Goal: Task Accomplishment & Management: Manage account settings

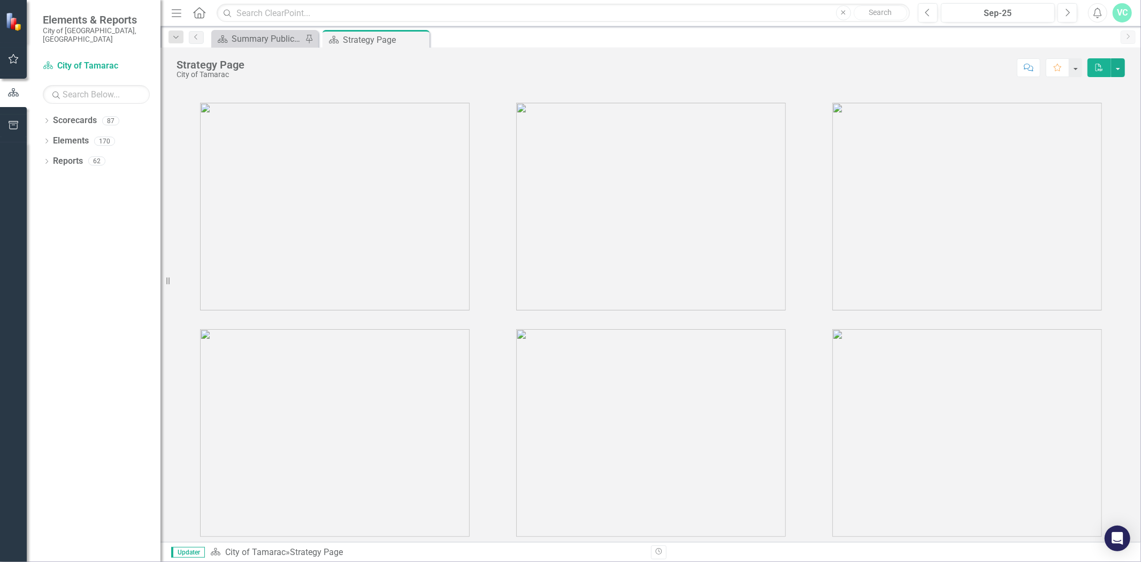
click at [79, 116] on link "Scorecards" at bounding box center [75, 121] width 44 height 12
click at [49, 112] on div "Dropdown Scorecards 87" at bounding box center [102, 122] width 118 height 20
click at [45, 119] on icon "Dropdown" at bounding box center [46, 122] width 7 height 6
click at [49, 138] on icon "Dropdown" at bounding box center [52, 141] width 8 height 6
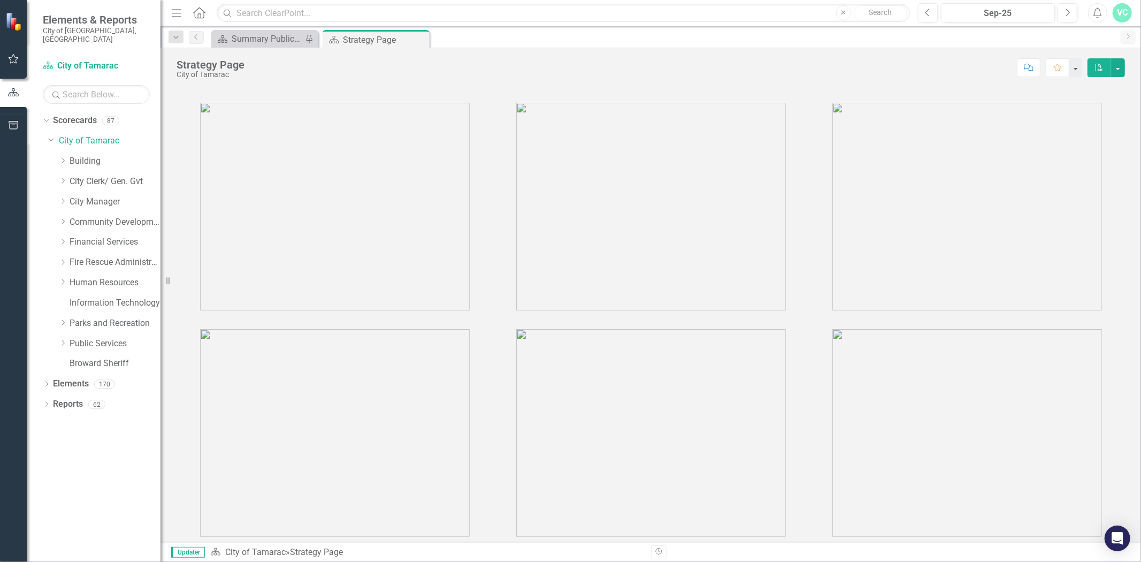
click at [66, 340] on icon "Dropdown" at bounding box center [63, 343] width 8 height 6
click at [99, 441] on link "Recycling" at bounding box center [120, 445] width 80 height 12
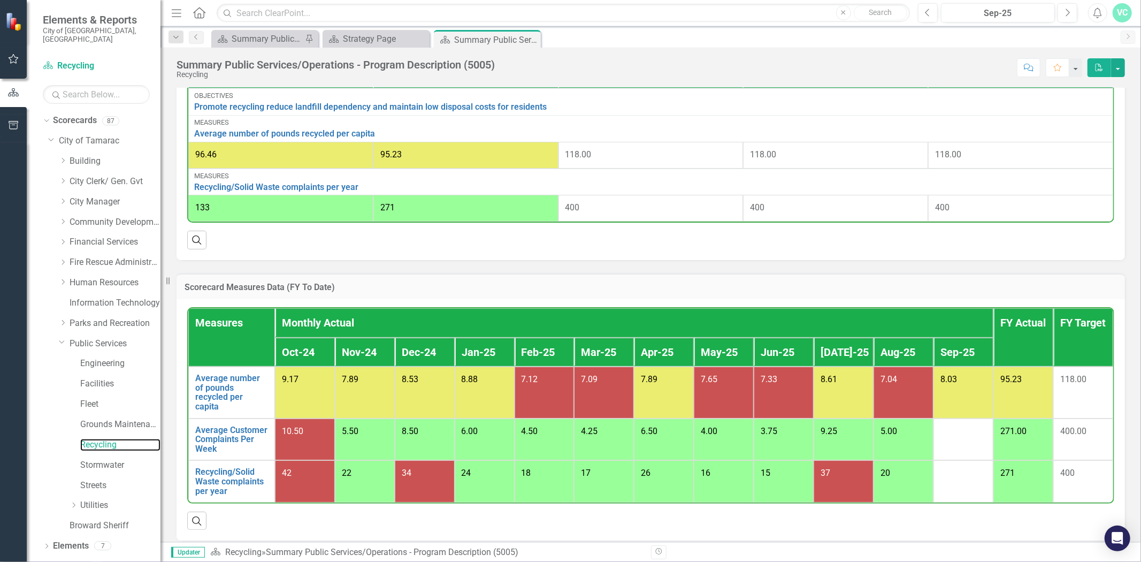
scroll to position [438, 0]
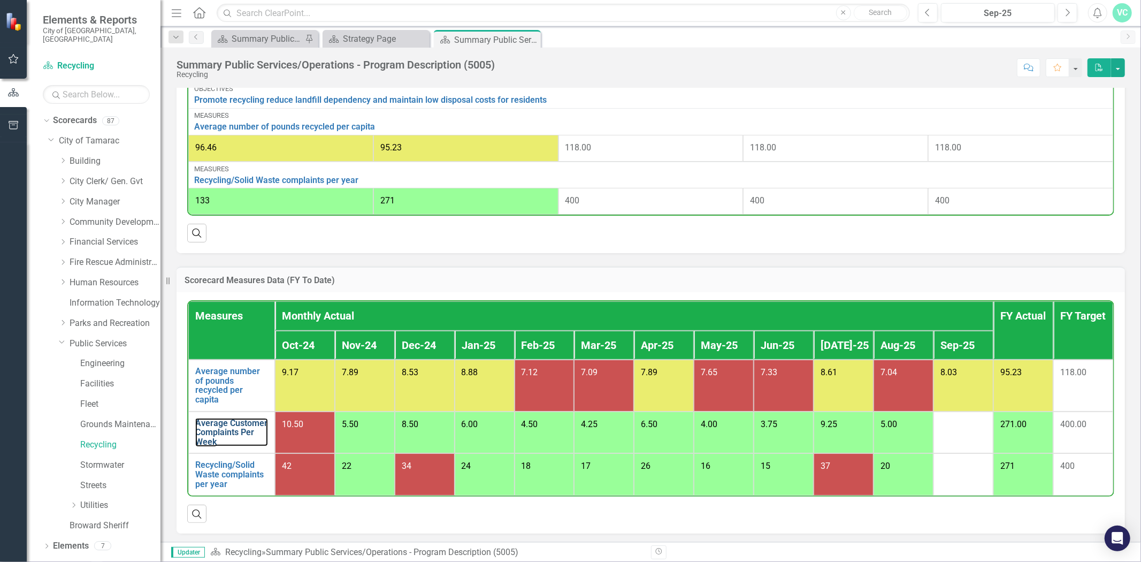
click at [242, 421] on link "Average Customer Complaints Per Week" at bounding box center [231, 432] width 73 height 28
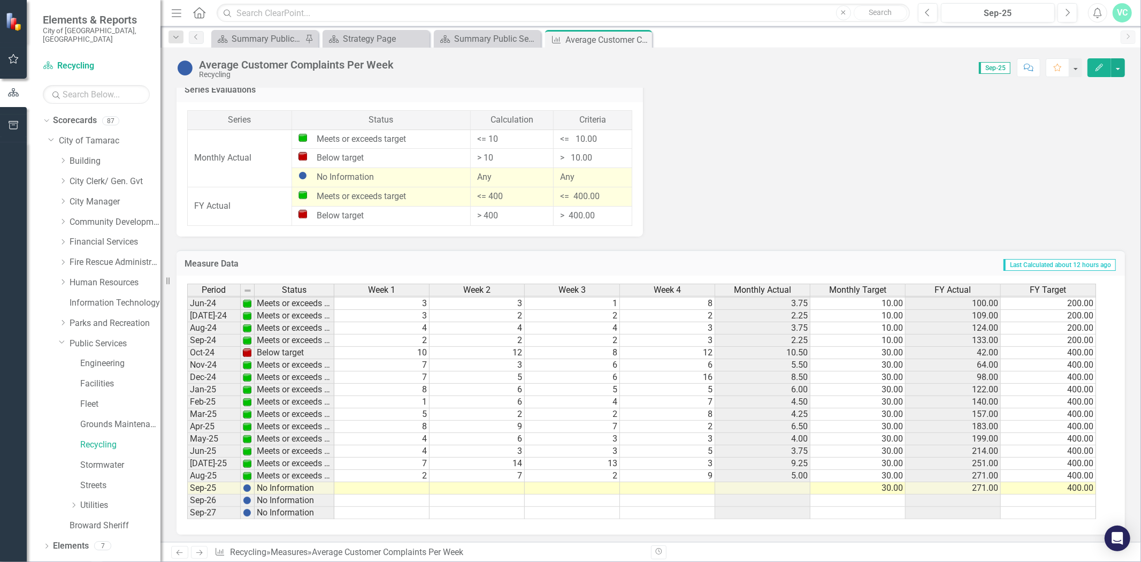
scroll to position [395, 0]
click at [420, 482] on td at bounding box center [381, 488] width 95 height 12
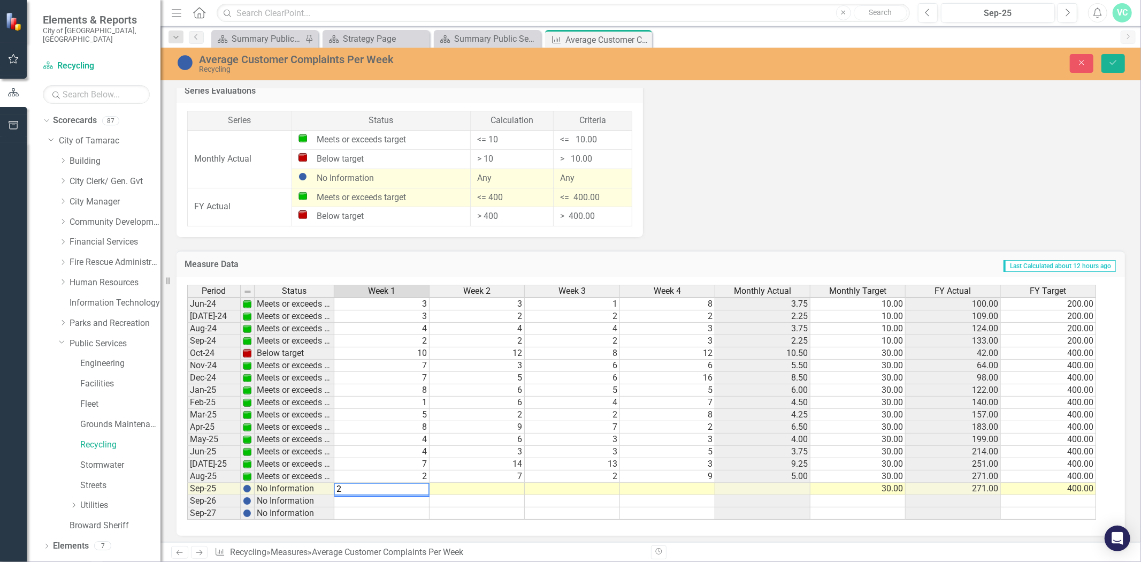
type textarea "2"
click at [474, 489] on td at bounding box center [477, 489] width 95 height 12
type textarea "0"
click at [575, 489] on td at bounding box center [572, 489] width 95 height 12
type textarea "3"
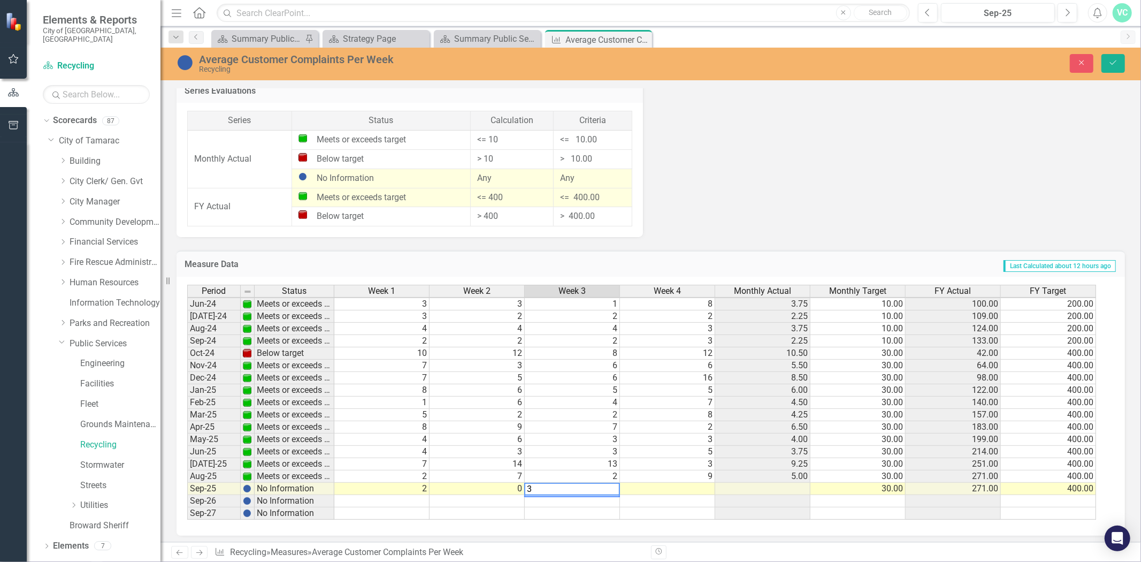
click at [667, 487] on td at bounding box center [667, 489] width 95 height 12
type textarea "5"
click at [783, 489] on td at bounding box center [762, 489] width 95 height 12
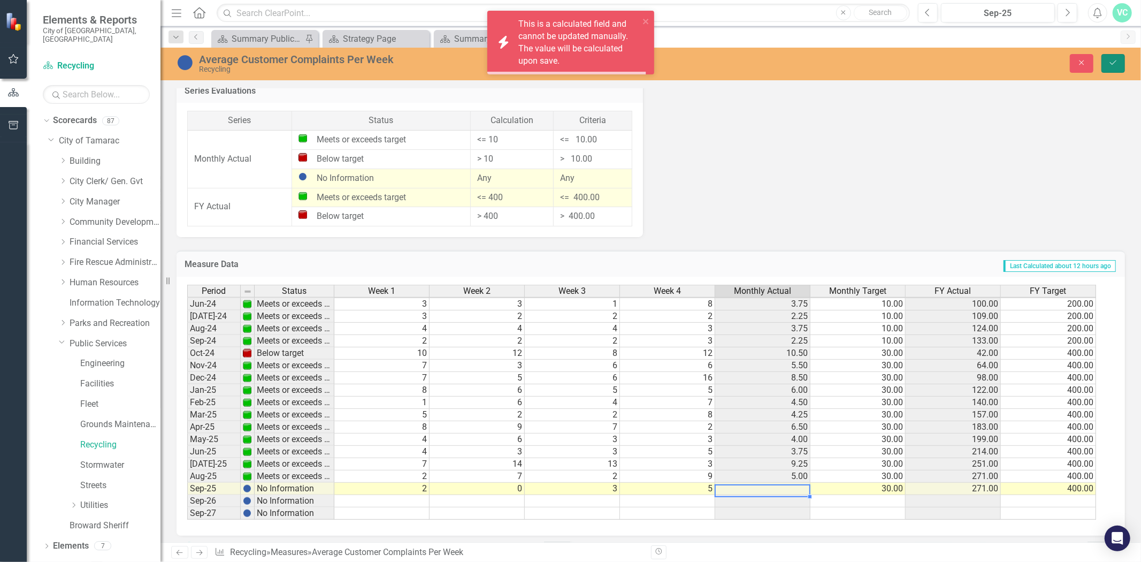
click at [1106, 66] on button "Save" at bounding box center [1114, 63] width 24 height 19
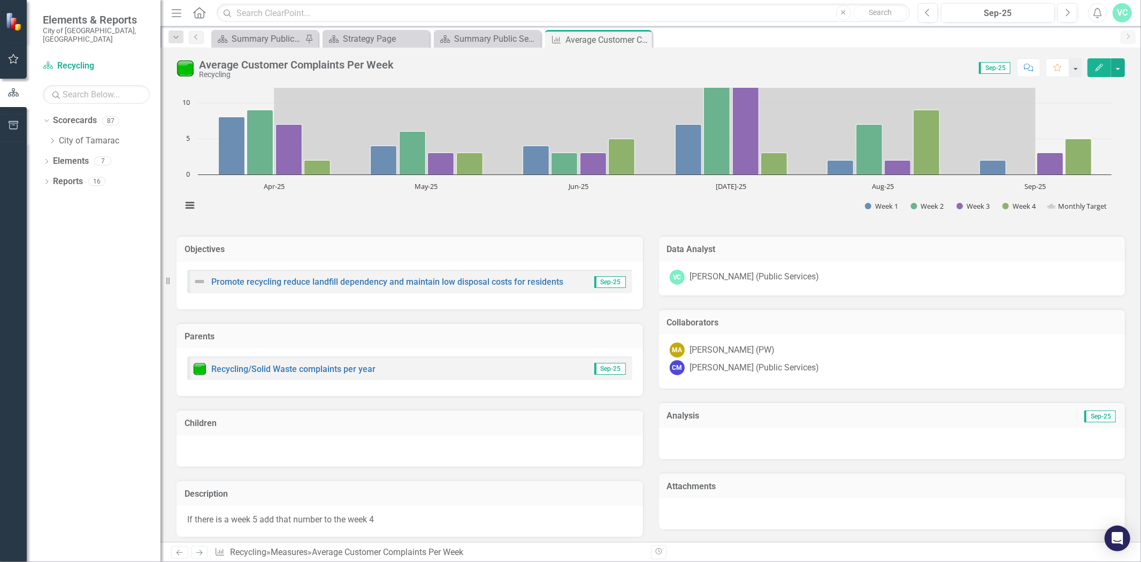
scroll to position [0, 0]
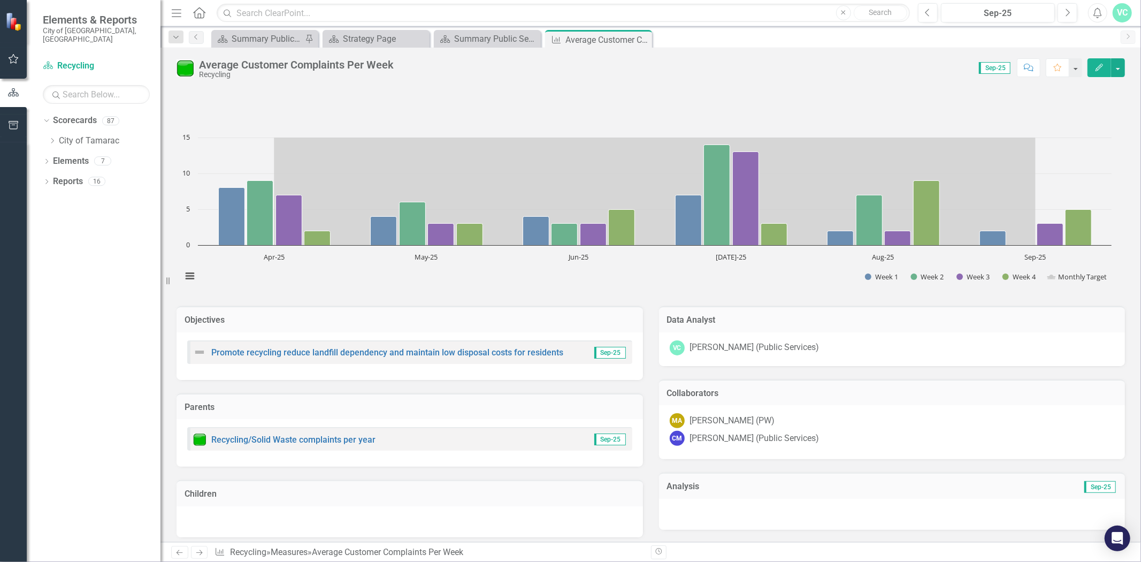
click at [0, 0] on icon "Close" at bounding box center [0, 0] width 0 height 0
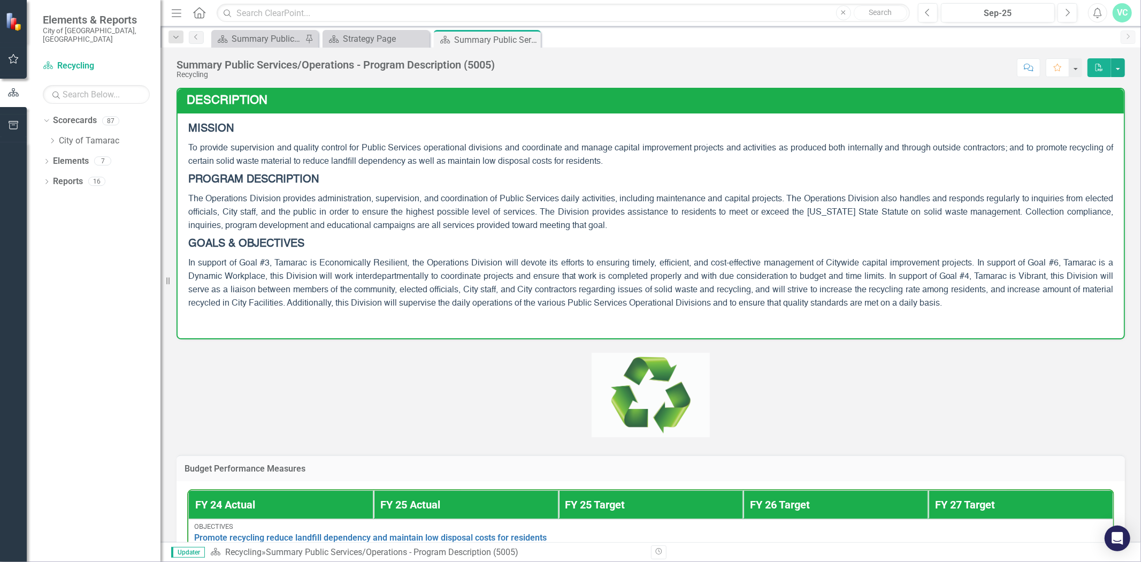
scroll to position [438, 0]
